Goal: Information Seeking & Learning: Learn about a topic

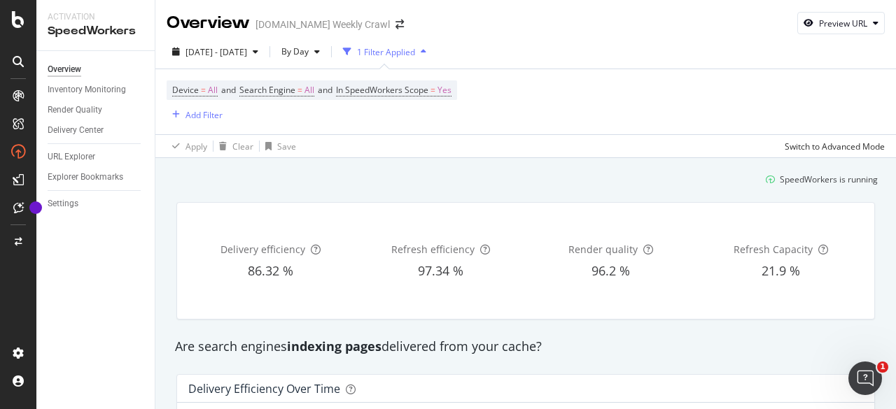
click at [283, 27] on div "[DOMAIN_NAME] Weekly Crawl" at bounding box center [322, 24] width 134 height 14
click at [285, 31] on div "[DOMAIN_NAME] Weekly Crawl" at bounding box center [322, 24] width 134 height 14
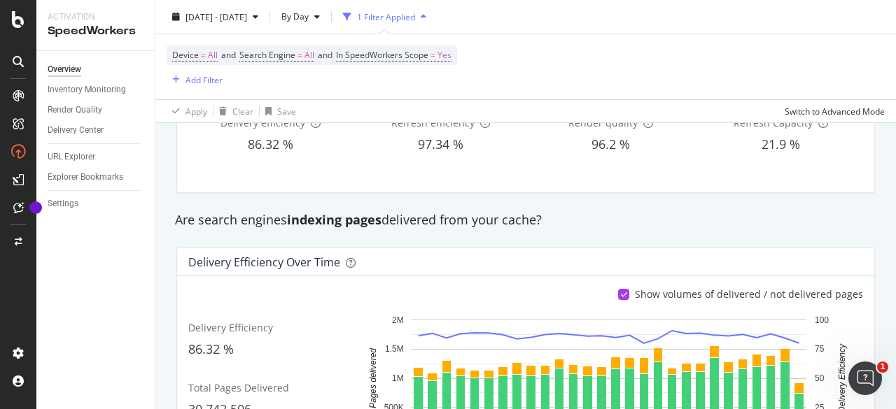
scroll to position [140, 0]
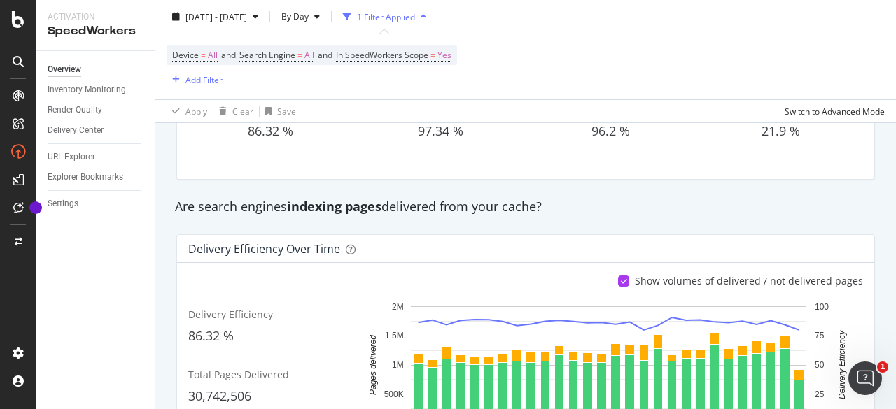
click at [306, 202] on strong "indexing pages" at bounding box center [334, 206] width 94 height 17
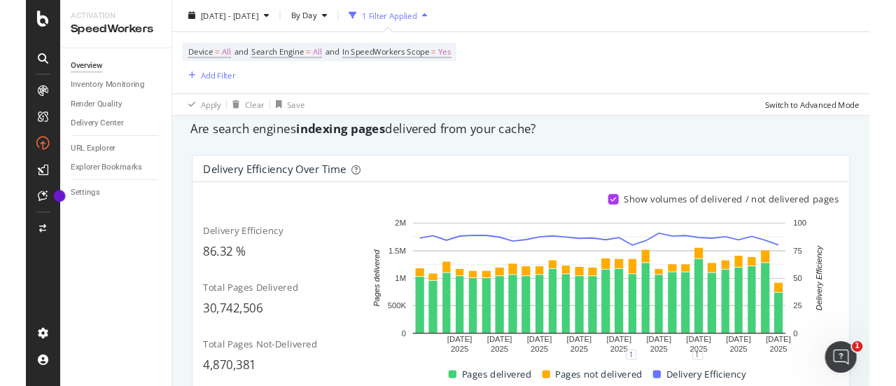
scroll to position [280, 0]
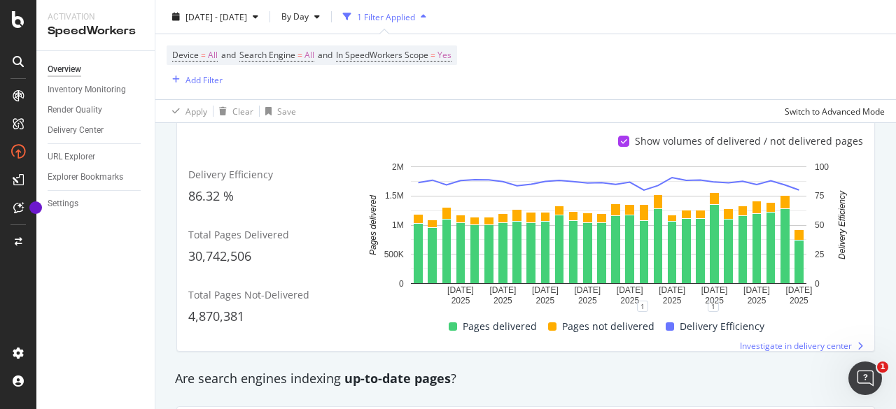
click at [77, 25] on div "SpeedWorkers" at bounding box center [96, 31] width 96 height 16
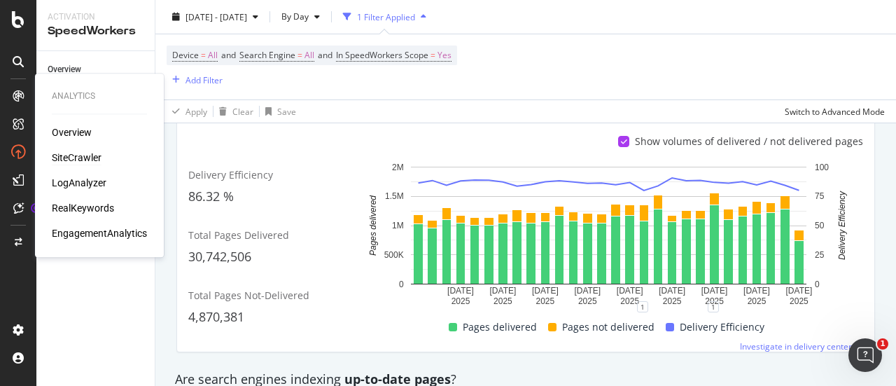
click at [73, 162] on div "SiteCrawler" at bounding box center [77, 157] width 50 height 14
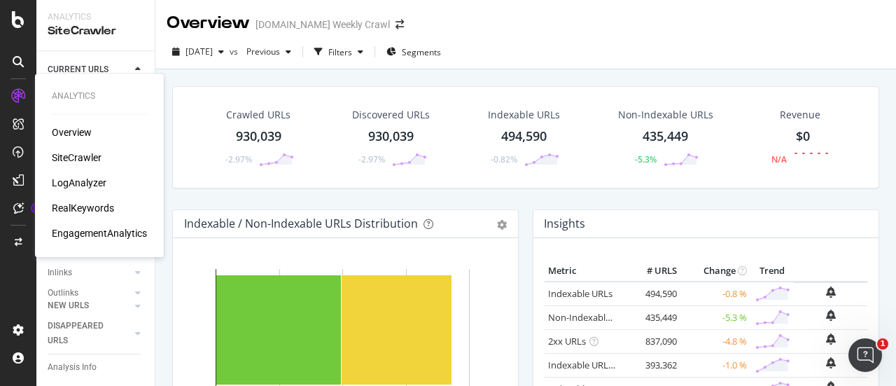
click at [90, 183] on div "LogAnalyzer" at bounding box center [79, 183] width 55 height 14
